Goal: Task Accomplishment & Management: Manage account settings

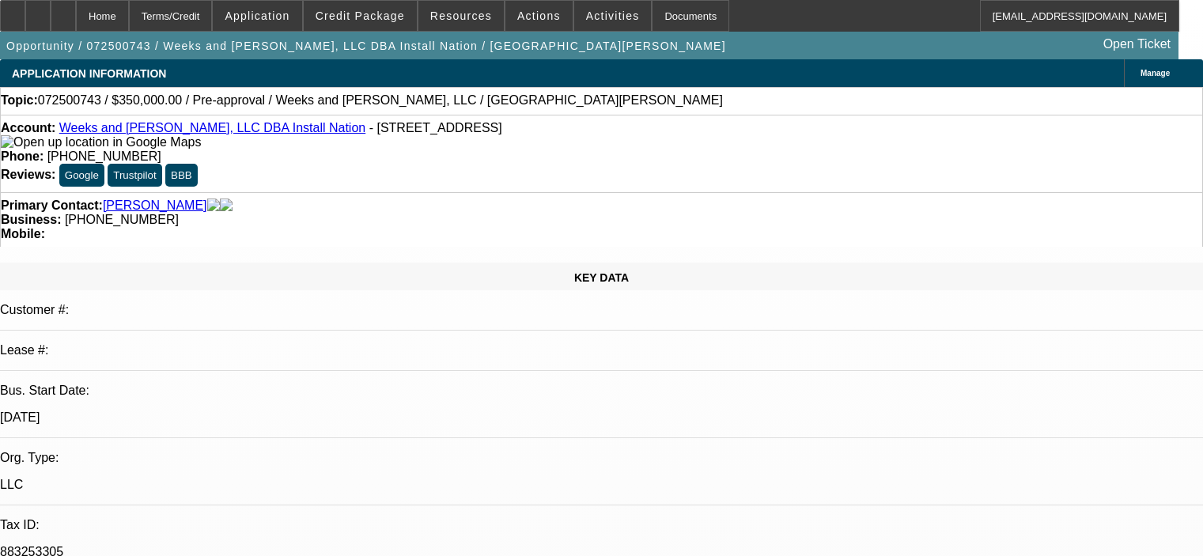
select select "0"
select select "2"
select select "0.1"
select select "4"
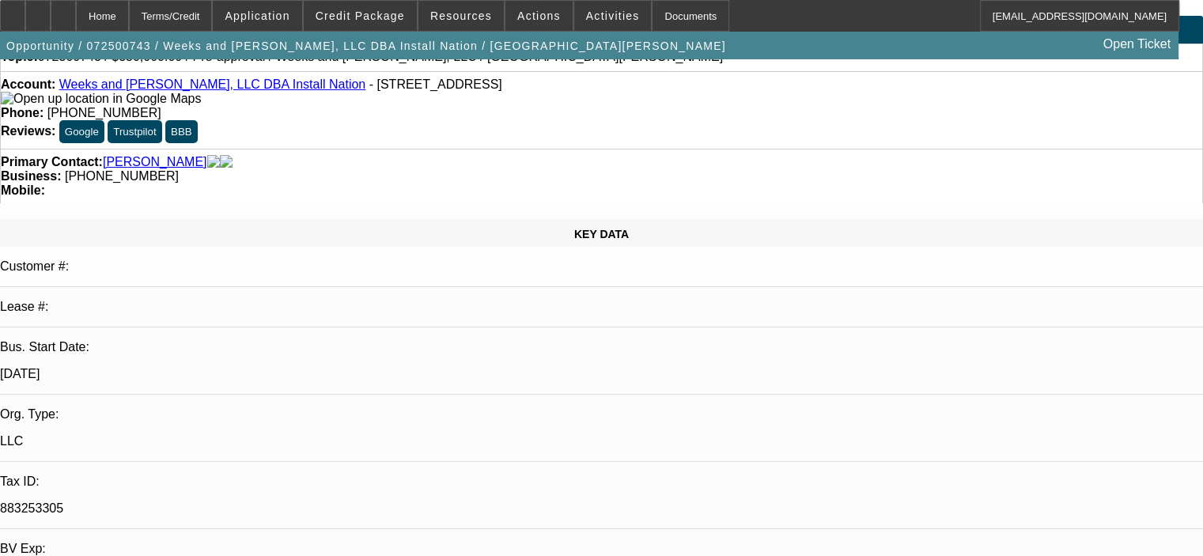
scroll to position [79, 0]
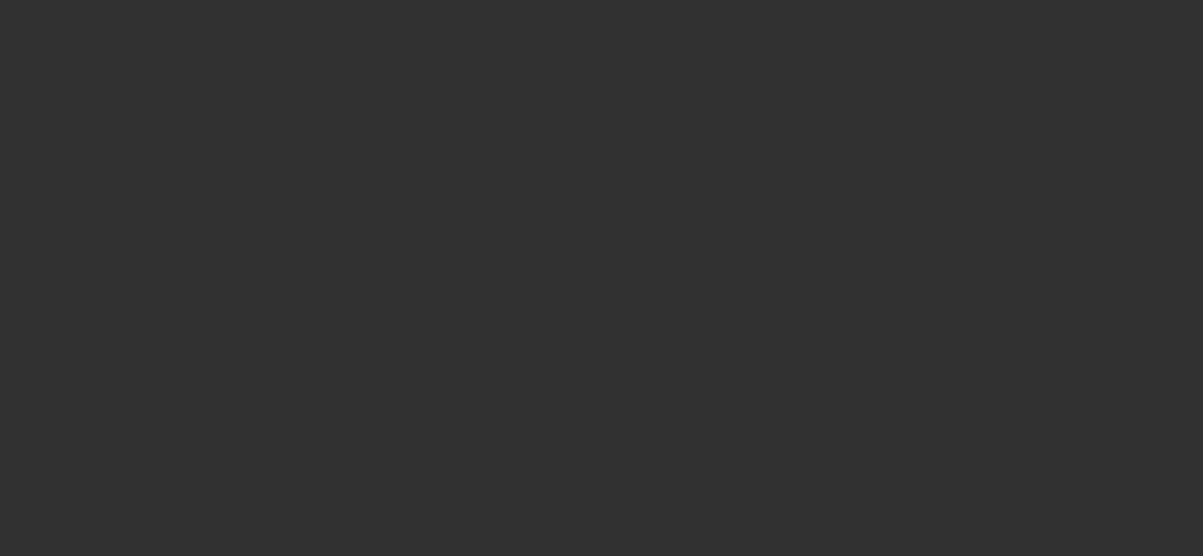
scroll to position [0, 0]
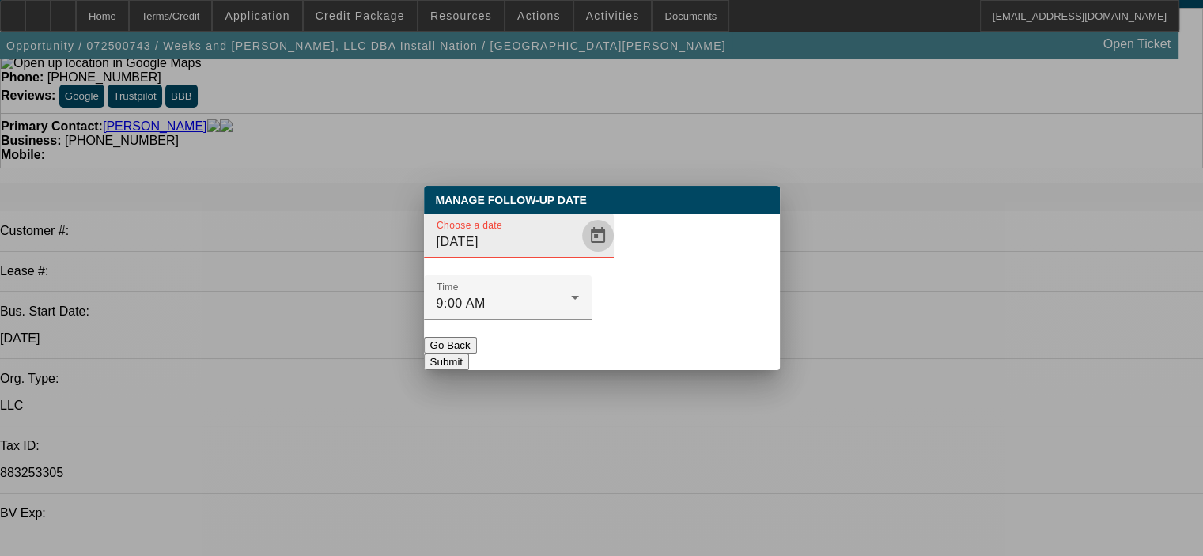
click at [579, 255] on span "Open calendar" at bounding box center [598, 236] width 38 height 38
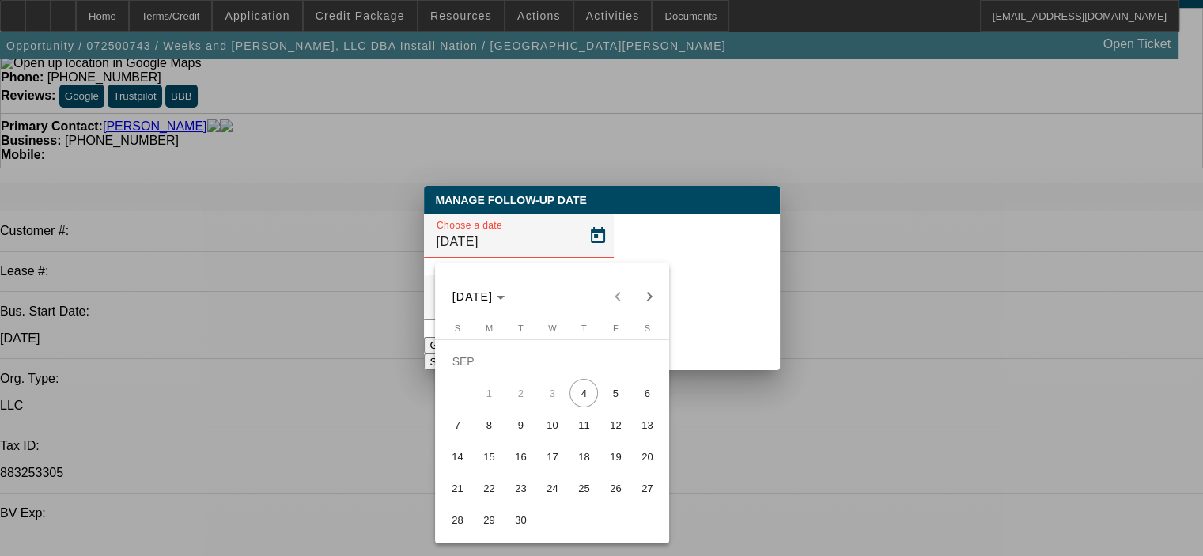
drag, startPoint x: 588, startPoint y: 456, endPoint x: 664, endPoint y: 391, distance: 99.8
click at [591, 455] on span "18" at bounding box center [583, 456] width 28 height 28
type input "9/18/2025"
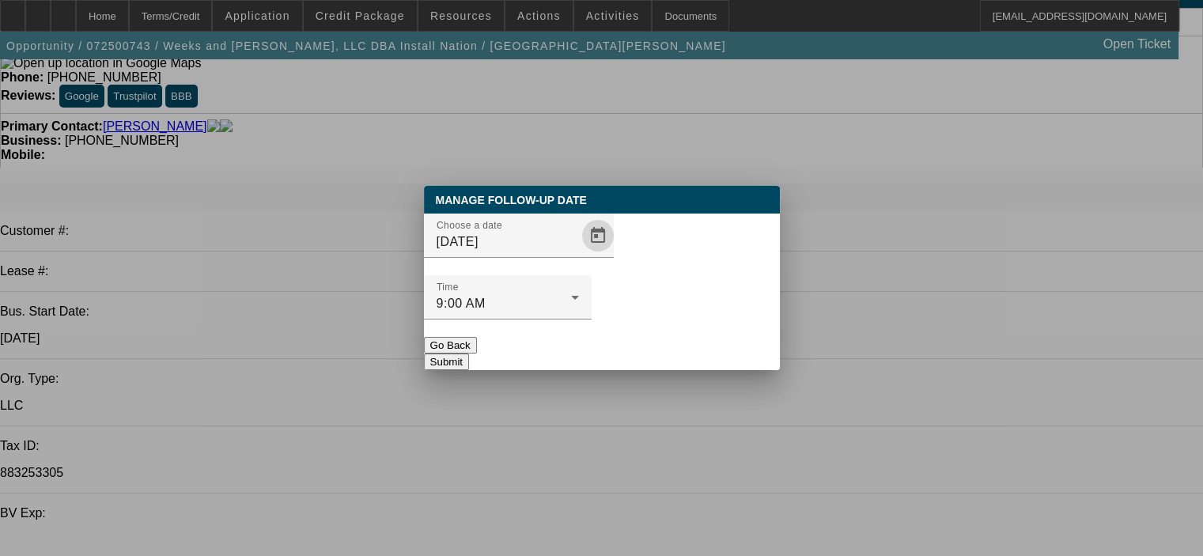
click at [469, 353] on button "Submit" at bounding box center [446, 361] width 45 height 17
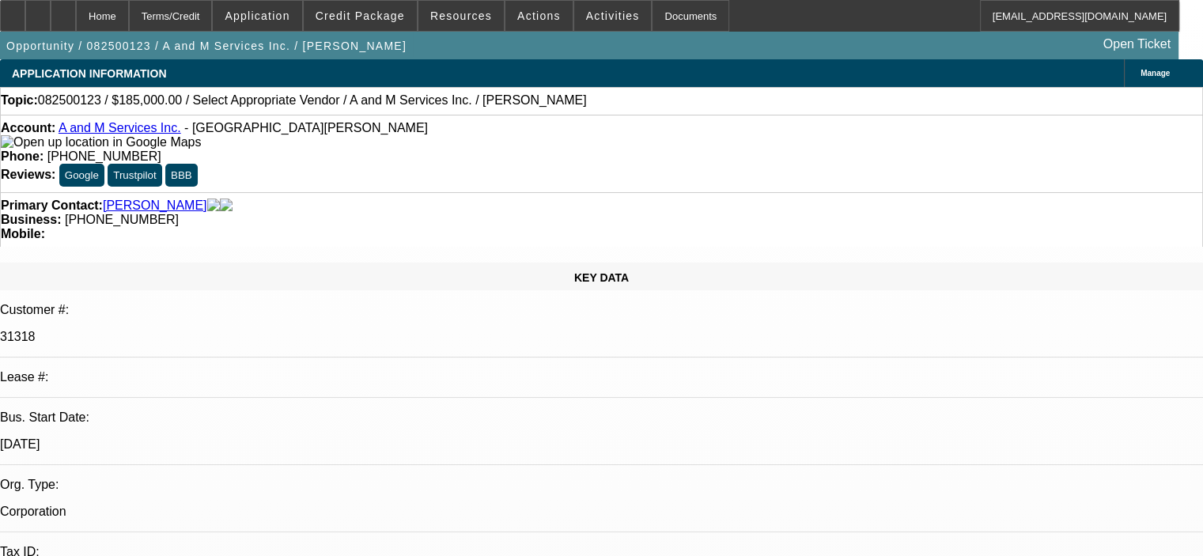
select select "0"
select select "2"
select select "0.1"
select select "4"
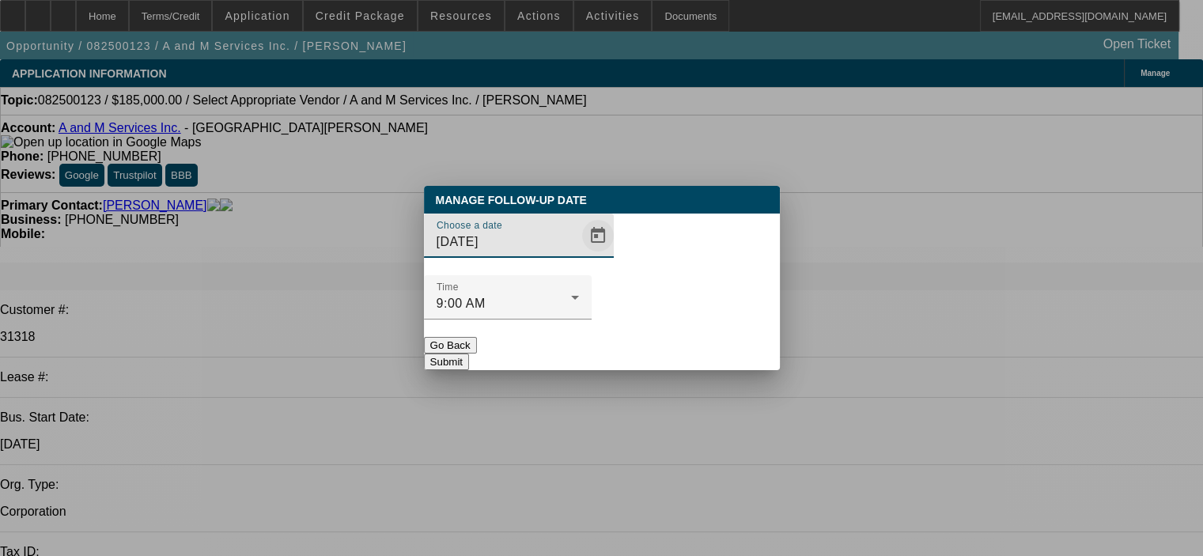
click at [579, 255] on span "Open calendar" at bounding box center [598, 236] width 38 height 38
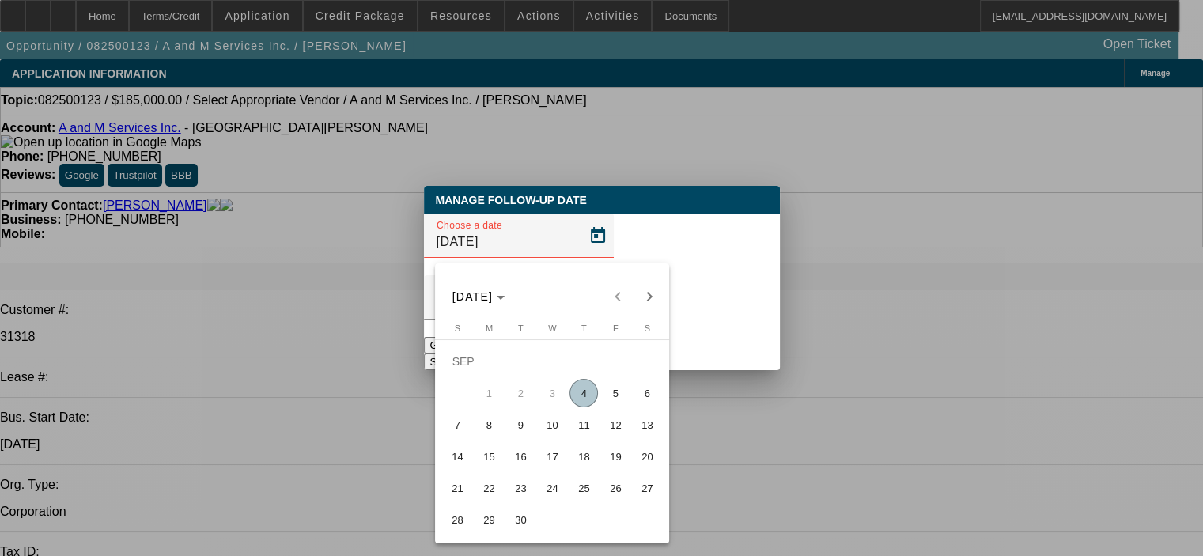
click at [583, 459] on span "18" at bounding box center [583, 456] width 28 height 28
type input "[DATE]"
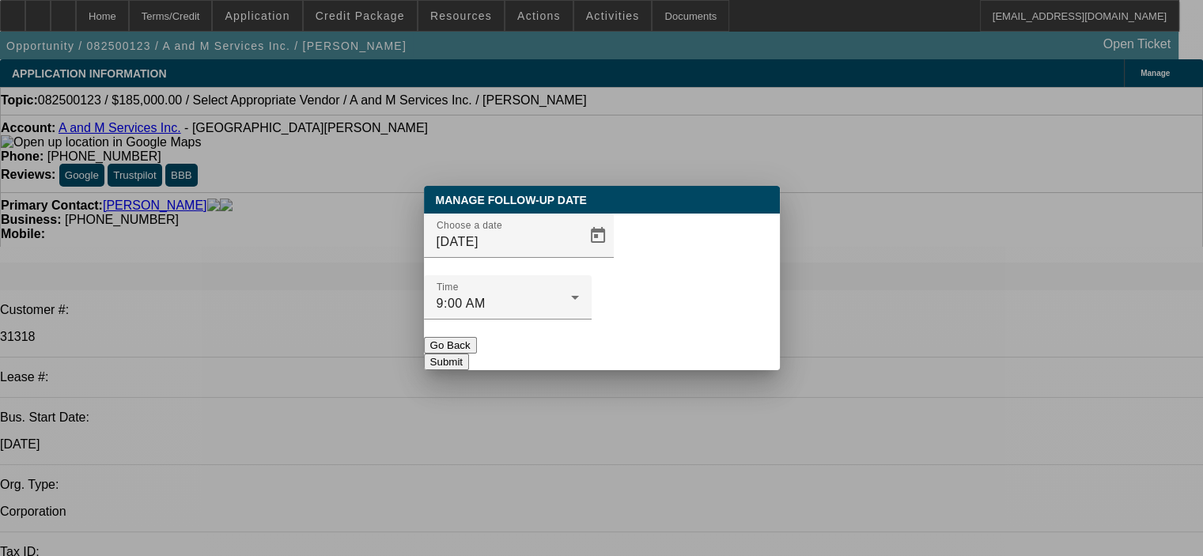
click at [469, 353] on button "Submit" at bounding box center [446, 361] width 45 height 17
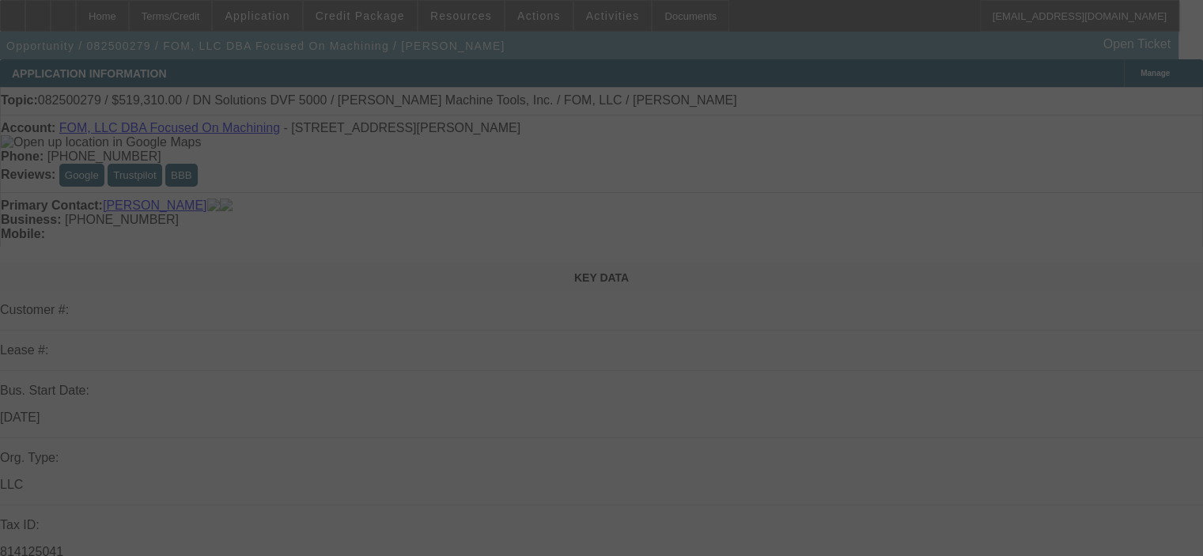
select select "0"
select select "6"
select select "0"
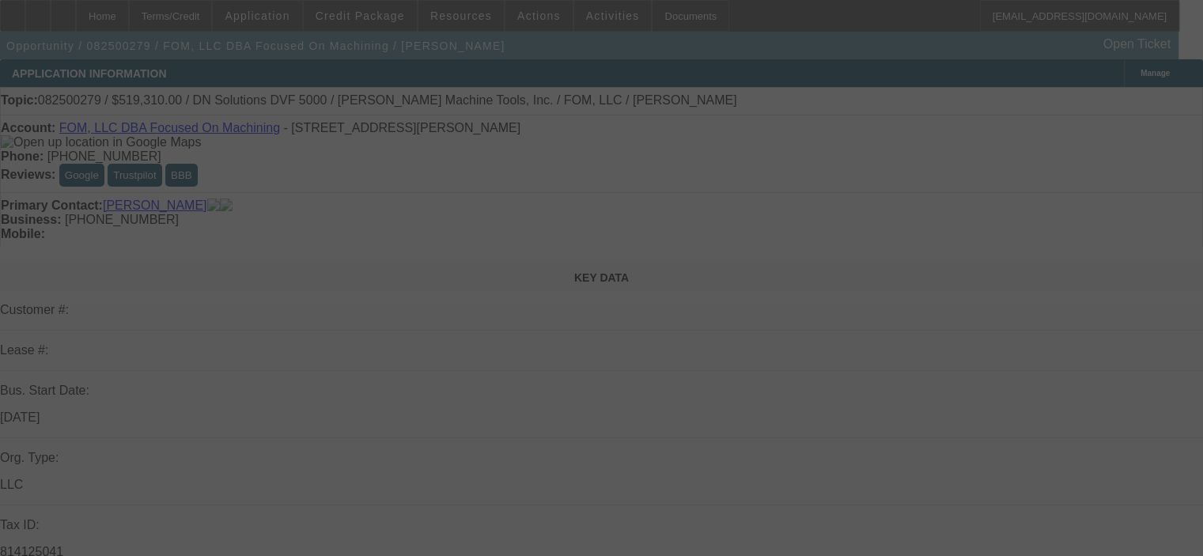
select select "0"
select select "6"
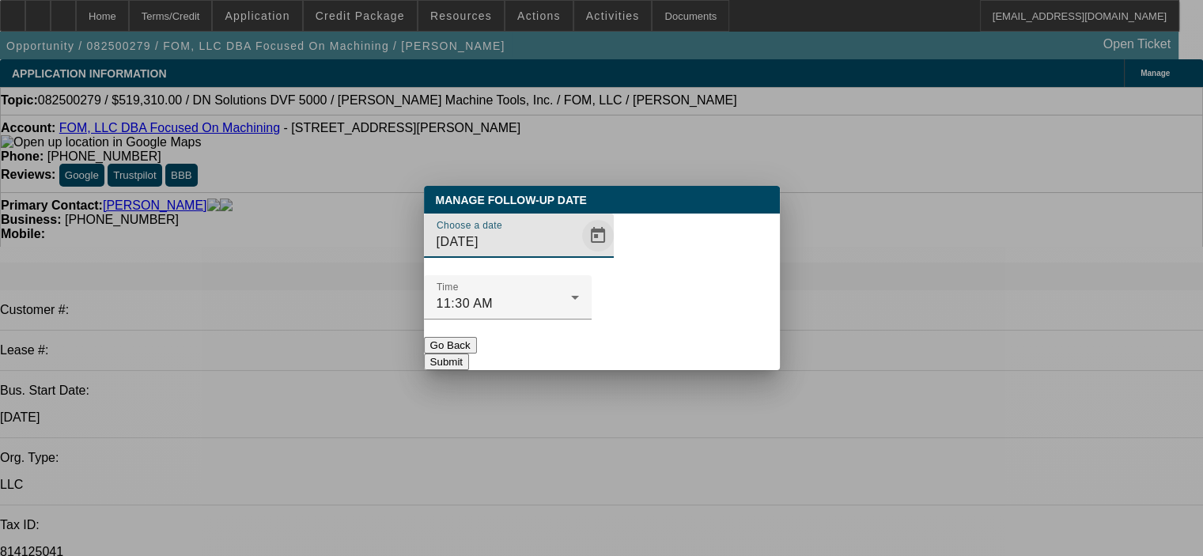
click at [579, 255] on span "Open calendar" at bounding box center [598, 236] width 38 height 38
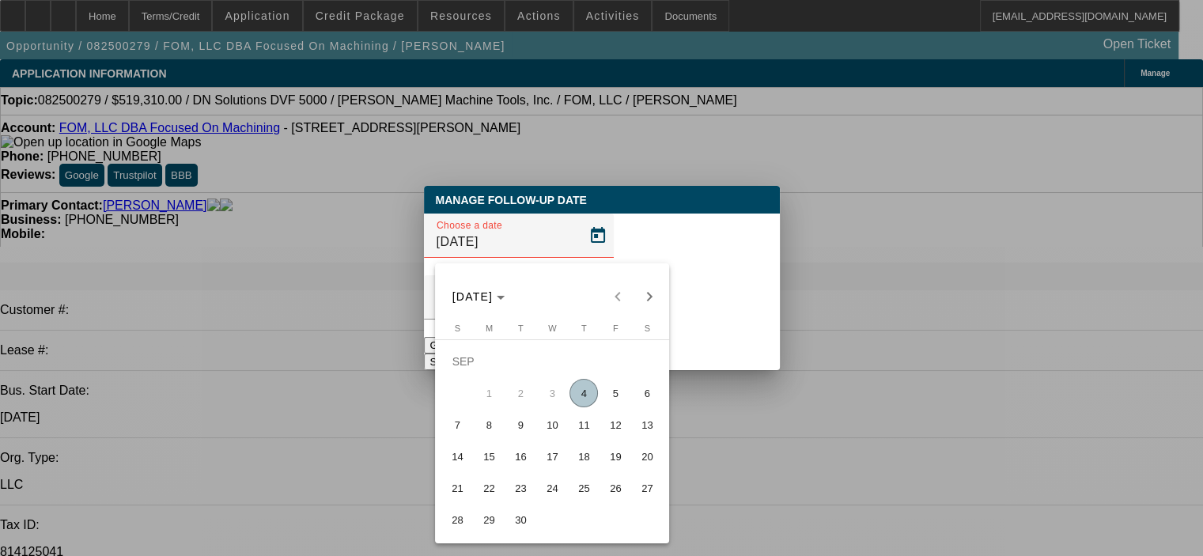
click at [576, 454] on span "18" at bounding box center [583, 456] width 28 height 28
type input "9/18/2025"
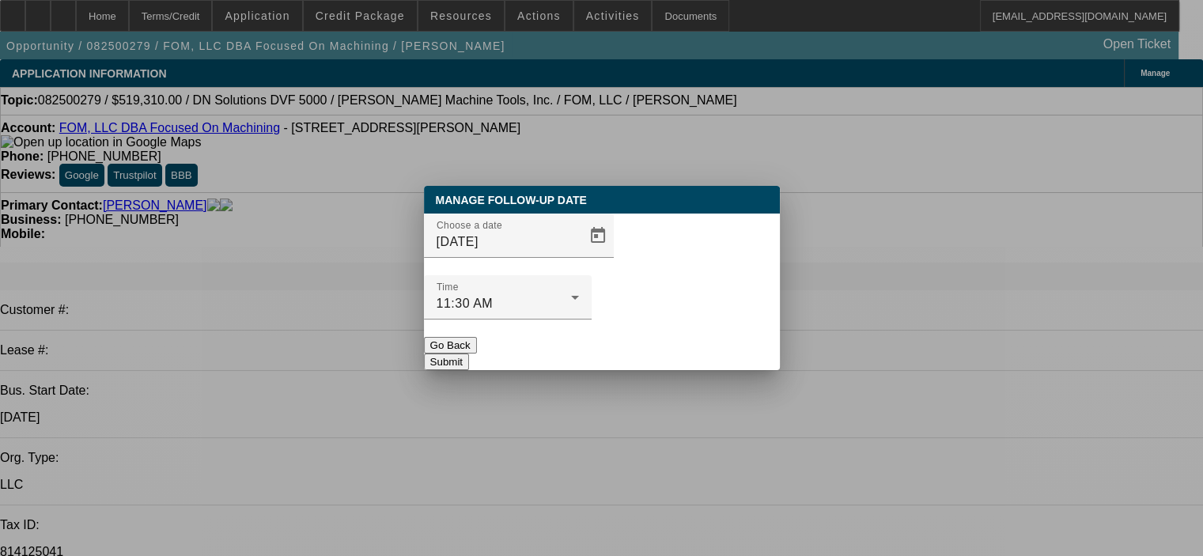
click at [469, 353] on button "Submit" at bounding box center [446, 361] width 45 height 17
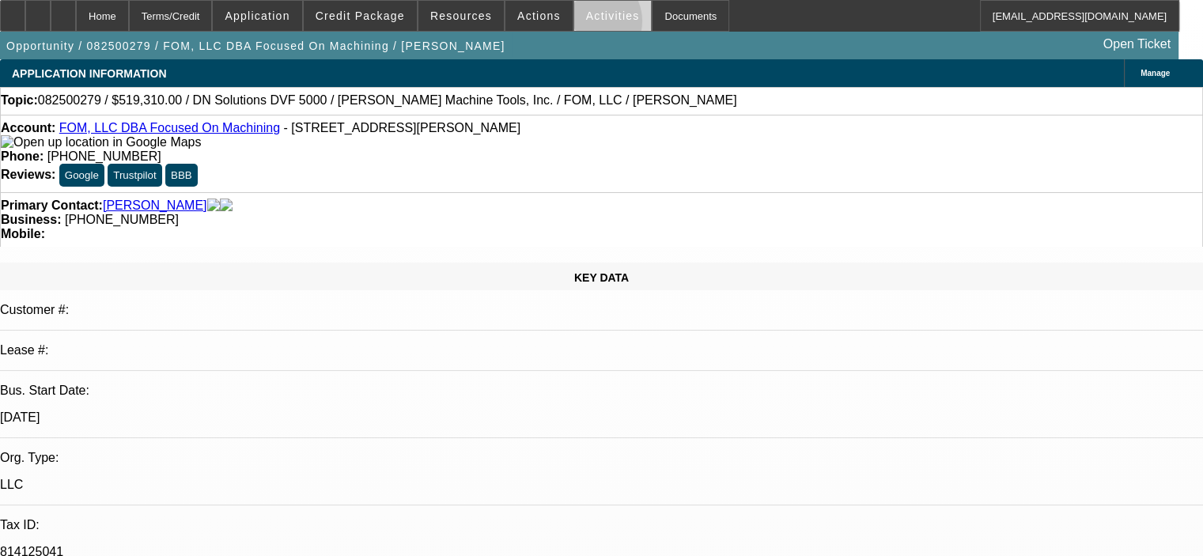
click at [574, 25] on span at bounding box center [612, 16] width 77 height 38
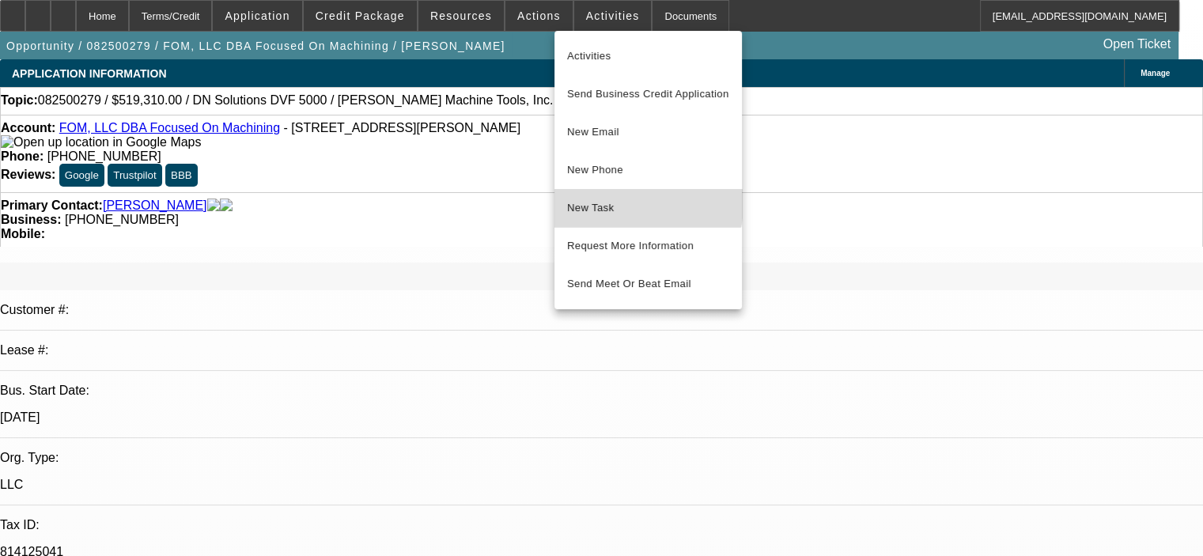
click at [609, 198] on span "New Task" at bounding box center [648, 207] width 162 height 19
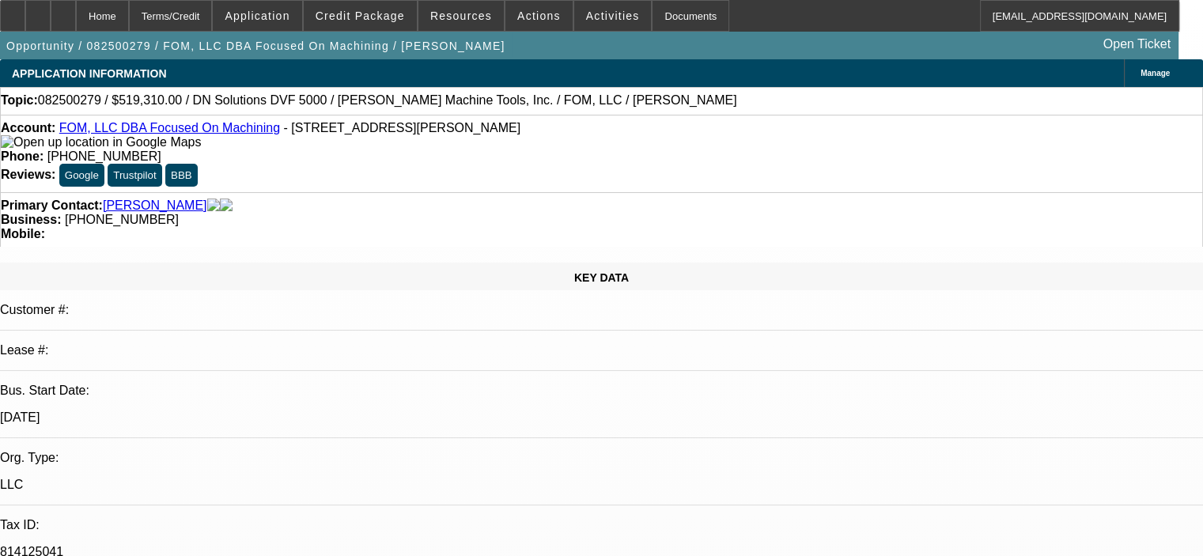
click at [286, 198] on div "Primary Contact: Quinn, Justin" at bounding box center [601, 205] width 1201 height 14
click at [63, 10] on icon at bounding box center [63, 10] width 0 height 0
select select "0"
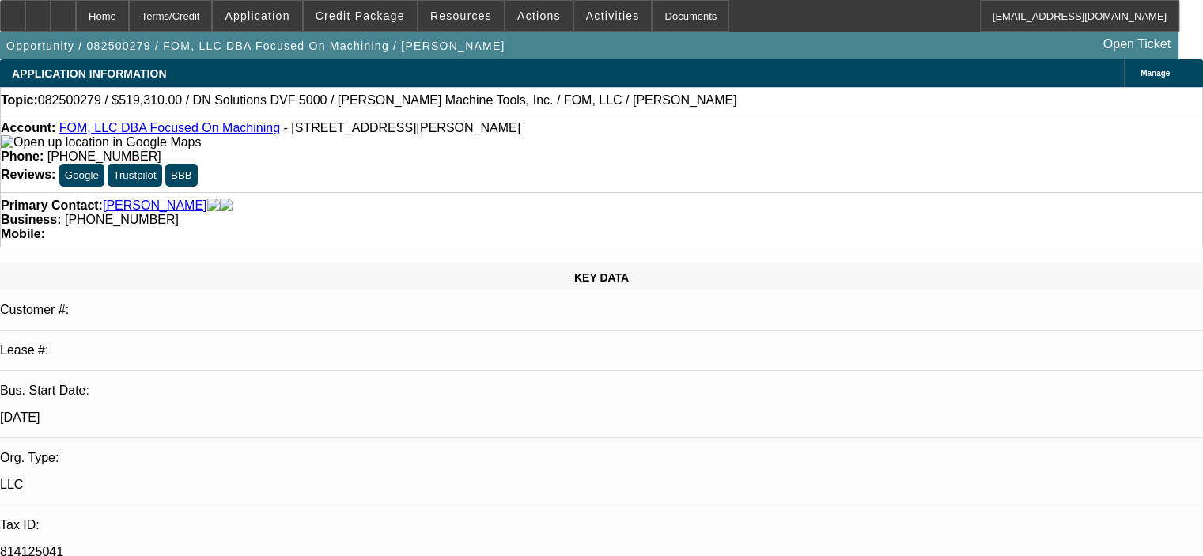
select select "0"
select select "6"
select select "0"
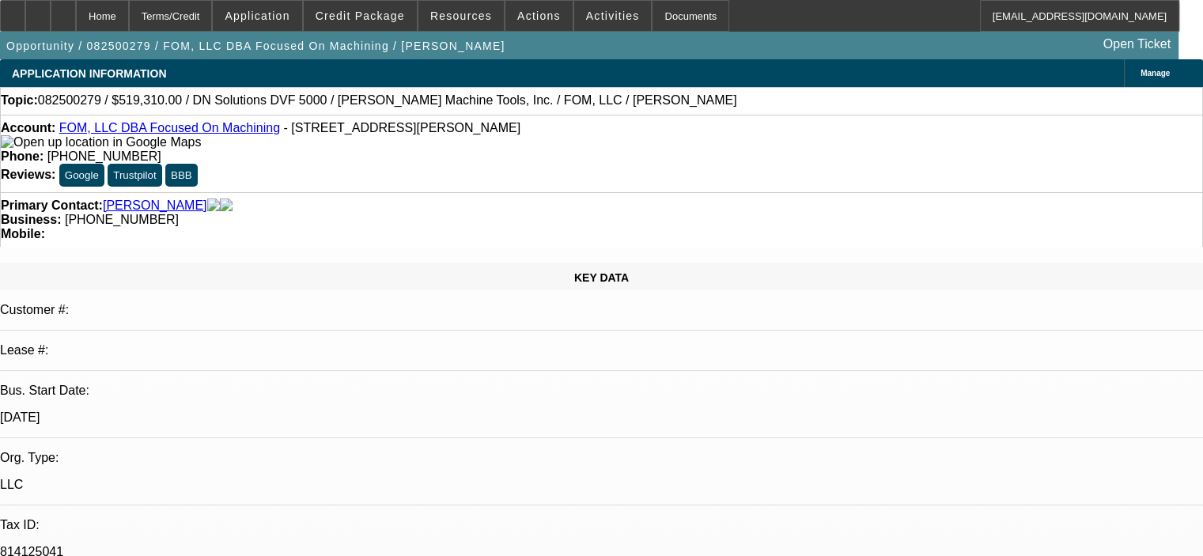
select select "6"
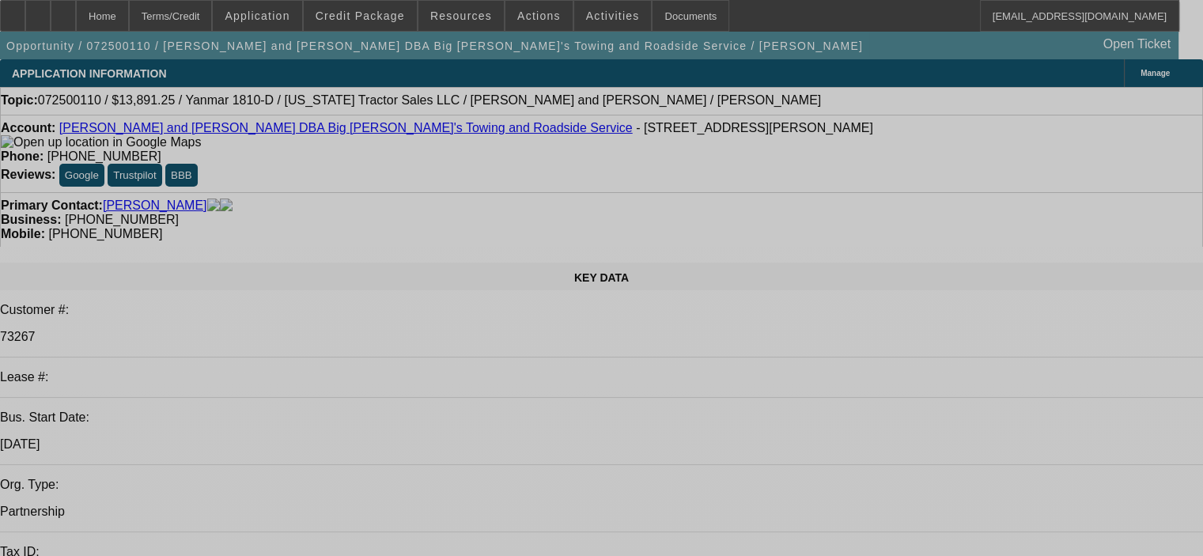
select select "0"
select select "2"
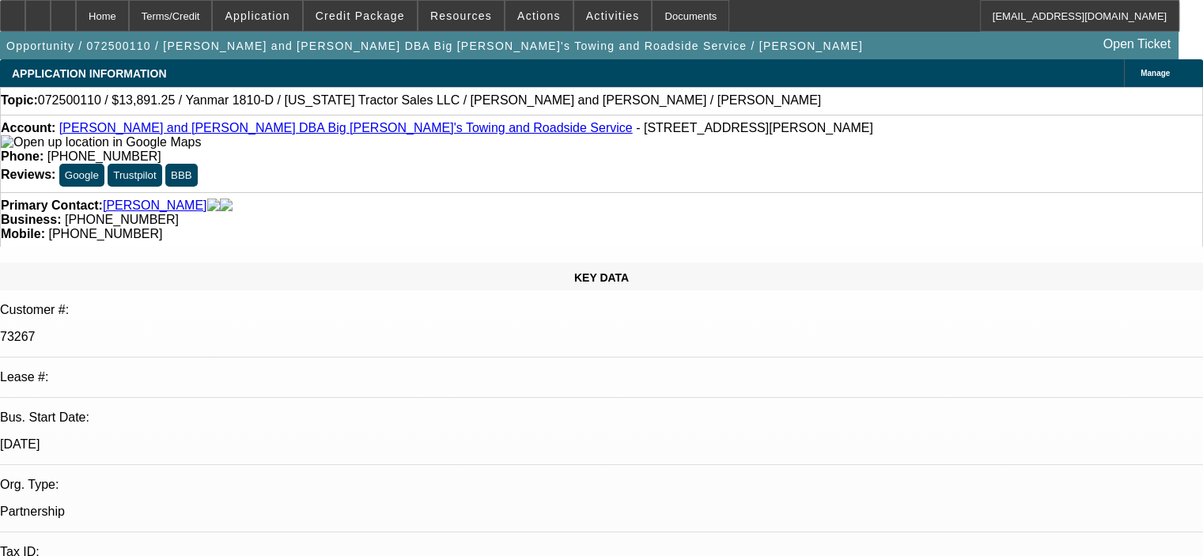
select select "0"
select select "6"
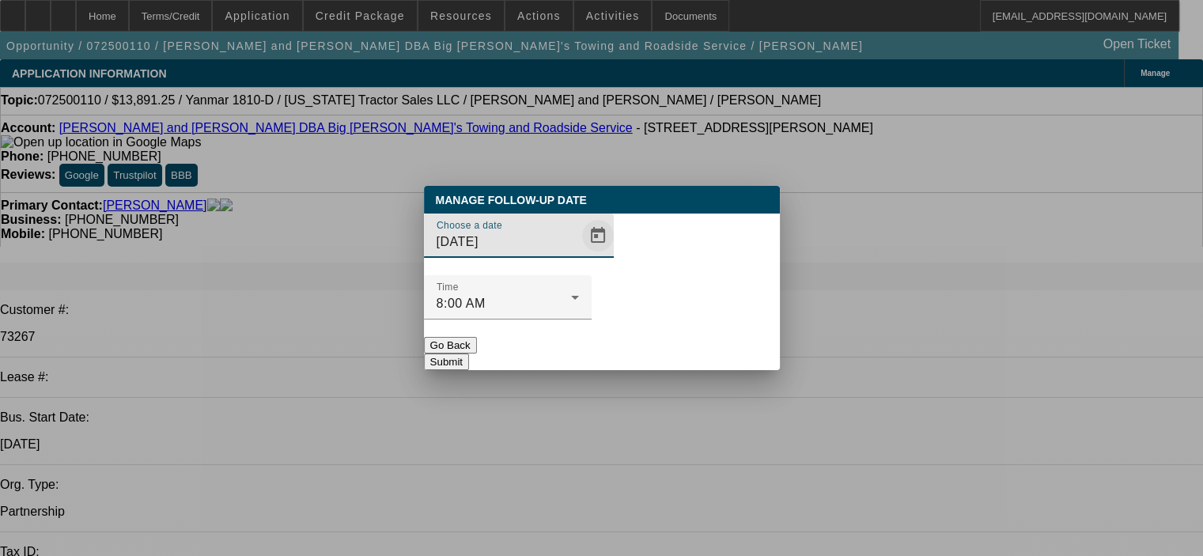
click at [579, 255] on span "Open calendar" at bounding box center [598, 236] width 38 height 38
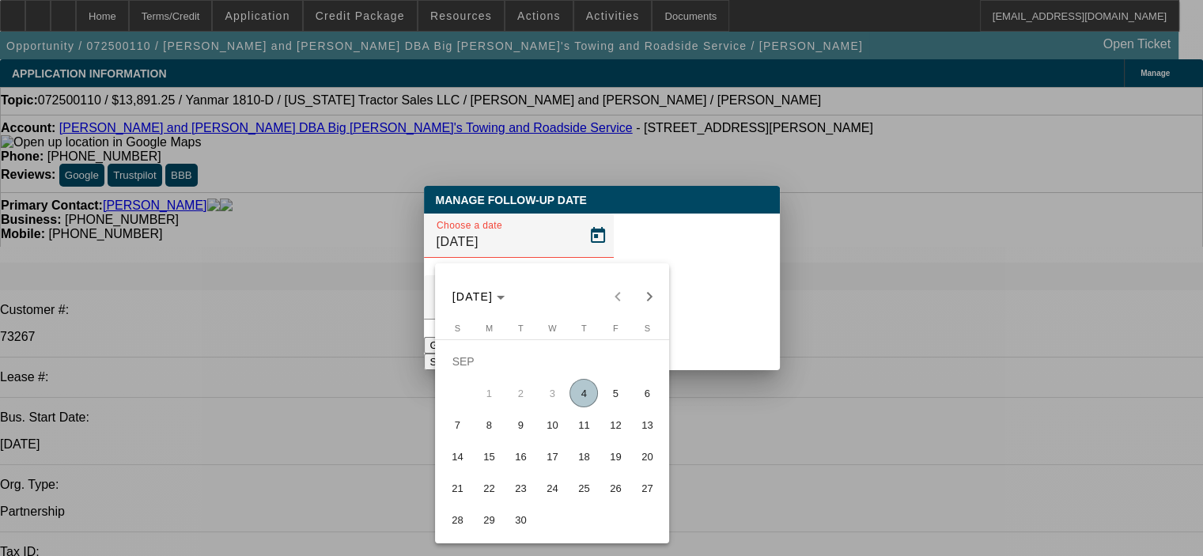
click at [585, 464] on span "18" at bounding box center [583, 456] width 28 height 28
type input "[DATE]"
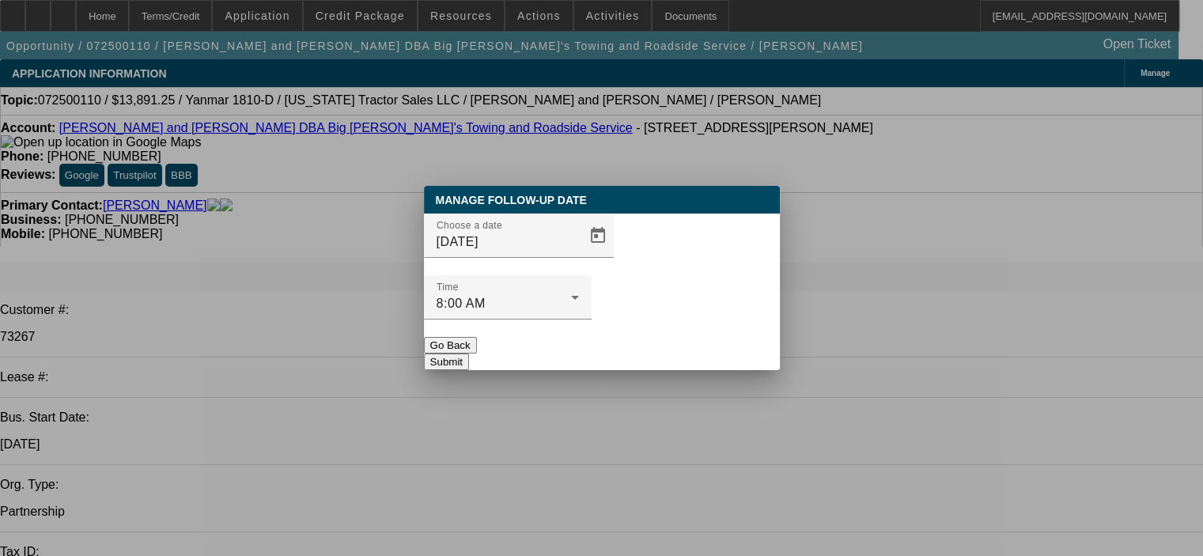
click at [469, 353] on button "Submit" at bounding box center [446, 361] width 45 height 17
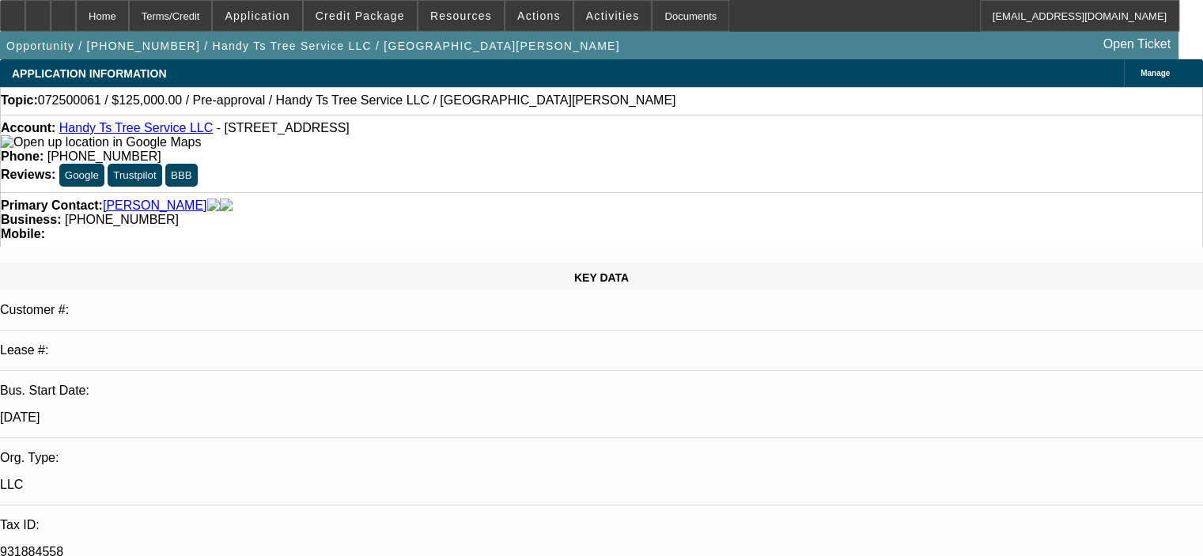
select select "0"
select select "2"
select select "0.1"
select select "4"
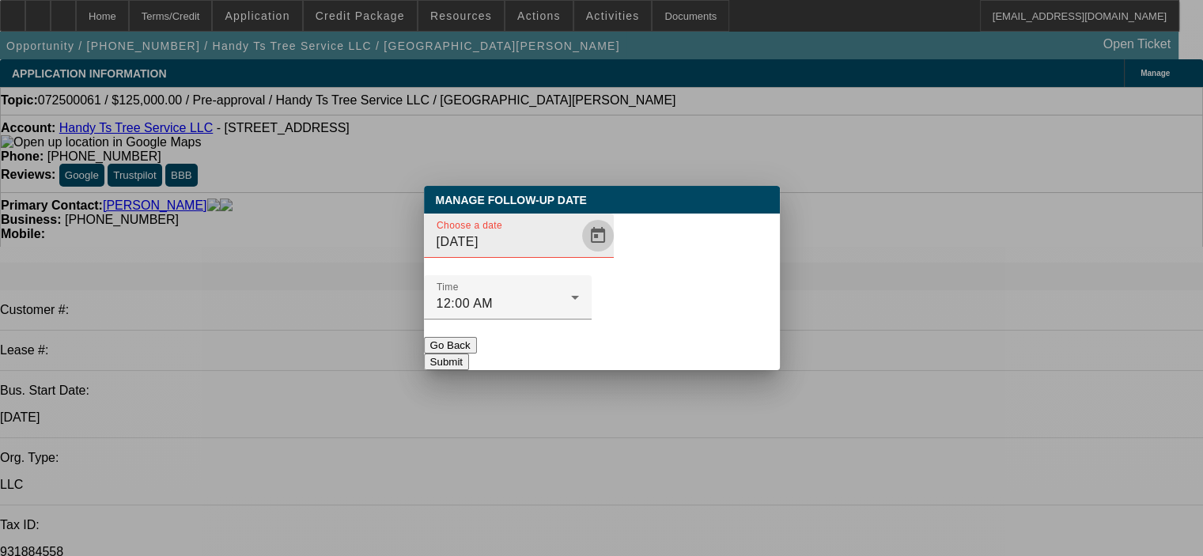
click at [579, 255] on span "Open calendar" at bounding box center [598, 236] width 38 height 38
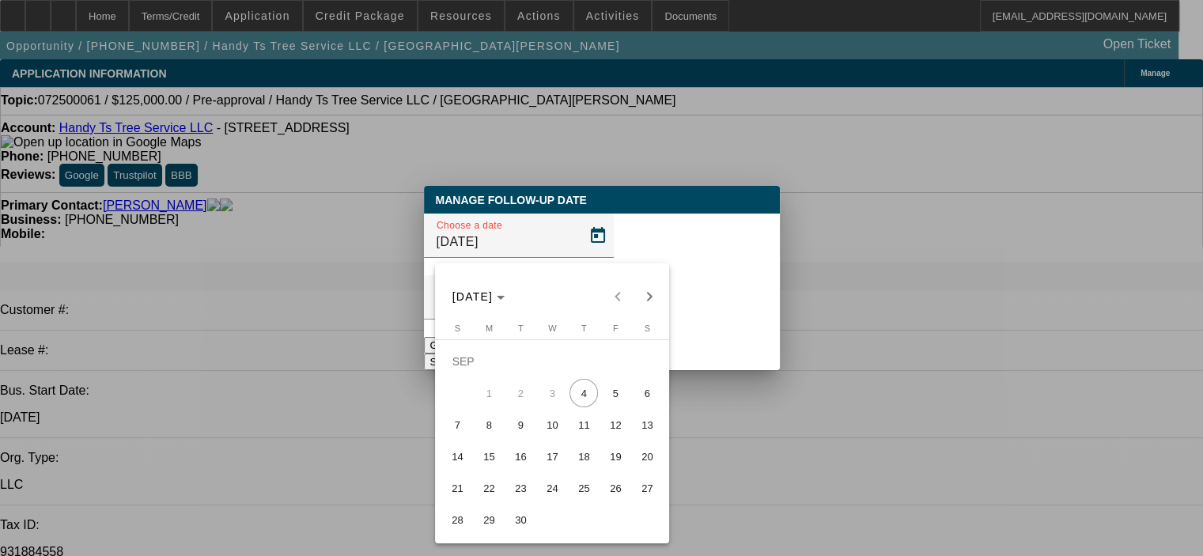
click at [589, 463] on span "18" at bounding box center [583, 456] width 28 height 28
type input "9/18/2025"
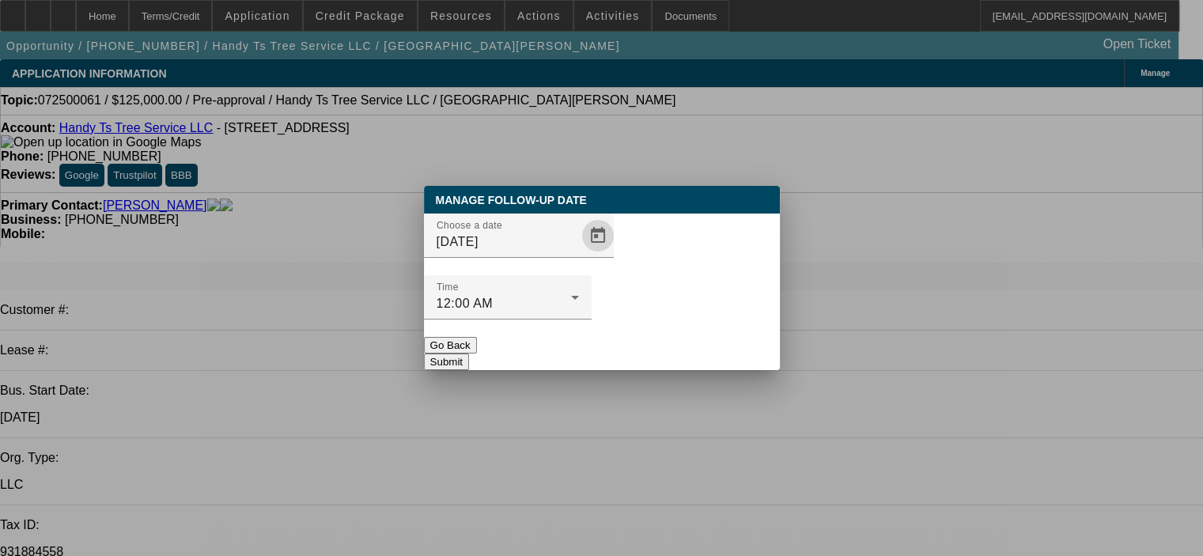
click at [469, 353] on button "Submit" at bounding box center [446, 361] width 45 height 17
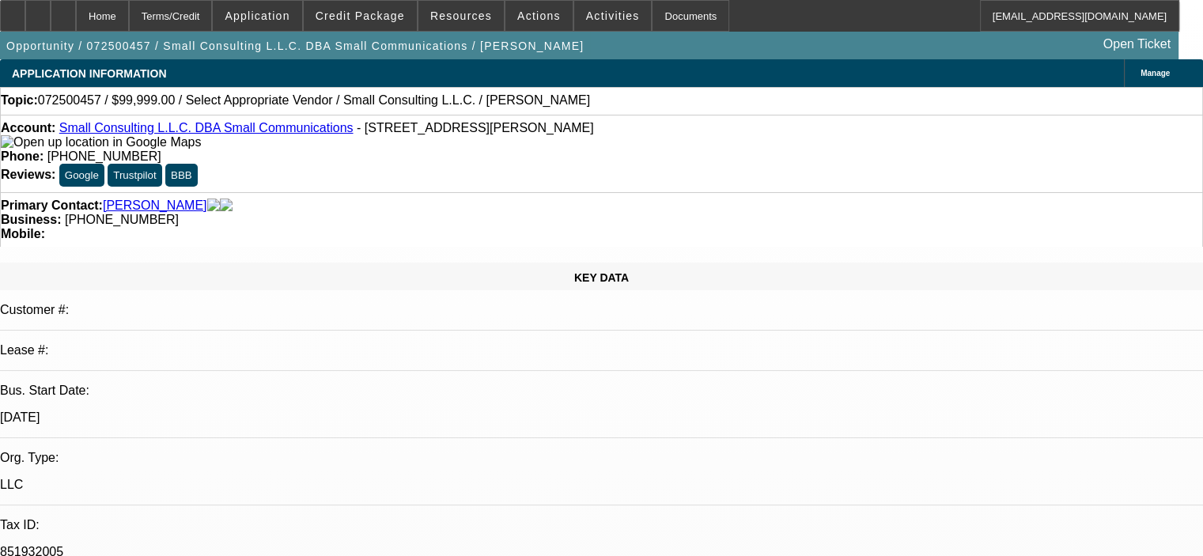
select select "0"
select select "2"
select select "0.1"
select select "4"
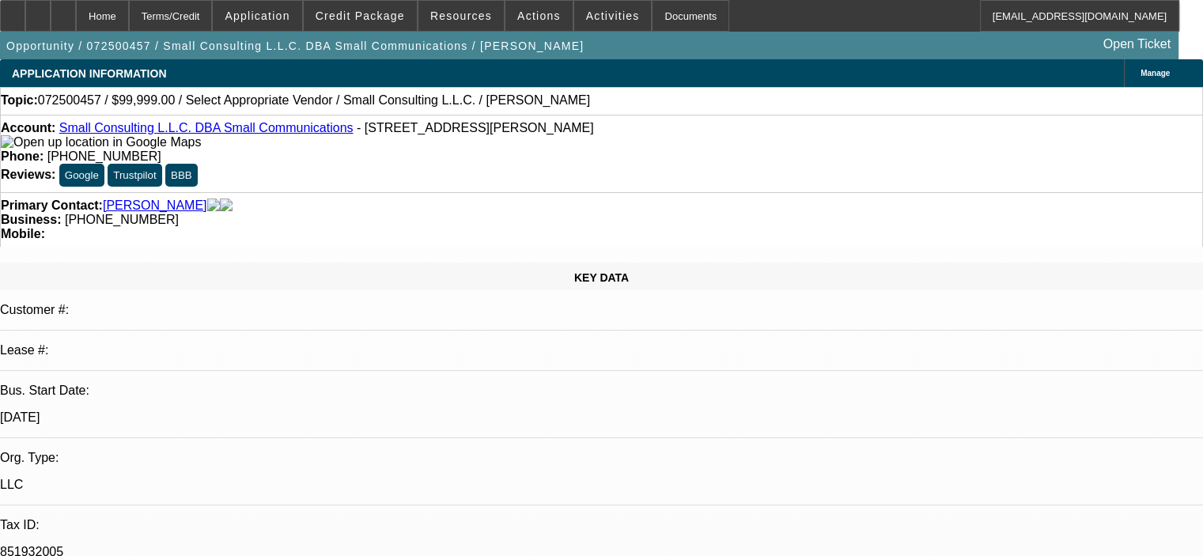
click at [589, 9] on span "Activities" at bounding box center [613, 15] width 54 height 13
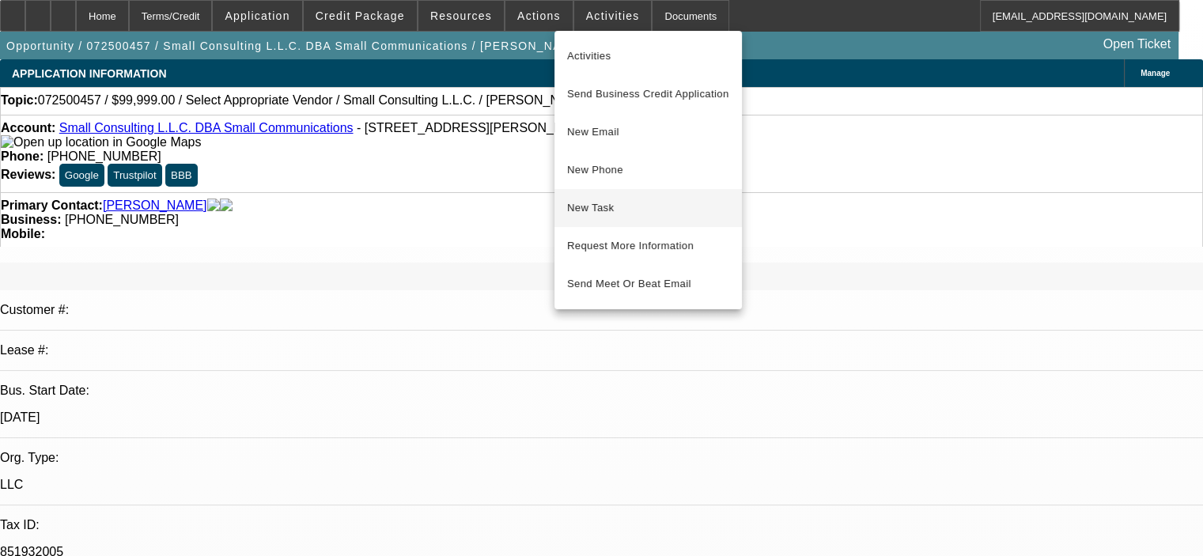
click at [628, 217] on button "New Task" at bounding box center [647, 208] width 187 height 38
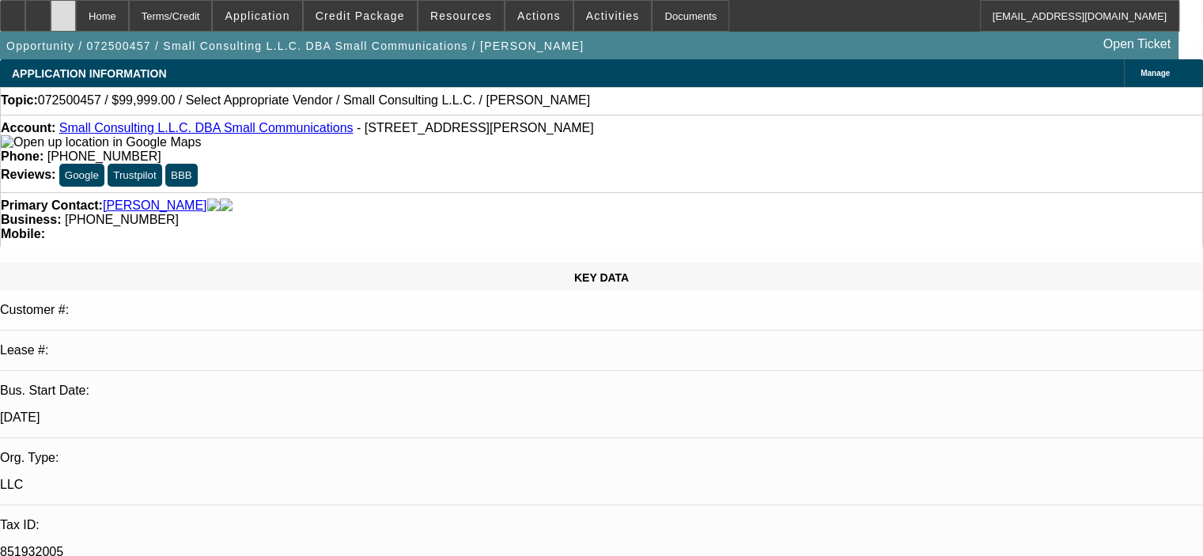
click at [76, 14] on div at bounding box center [63, 16] width 25 height 32
select select "0"
select select "2"
select select "0.1"
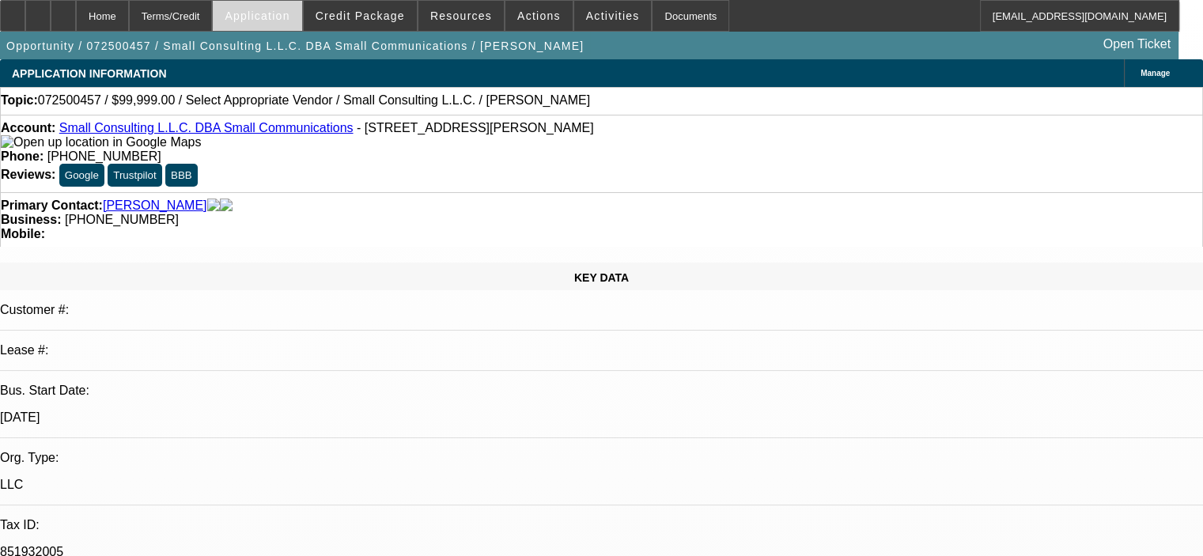
select select "4"
